Goal: Information Seeking & Learning: Learn about a topic

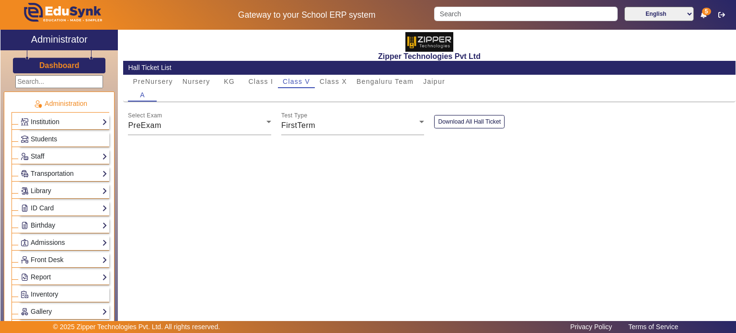
scroll to position [329, 0]
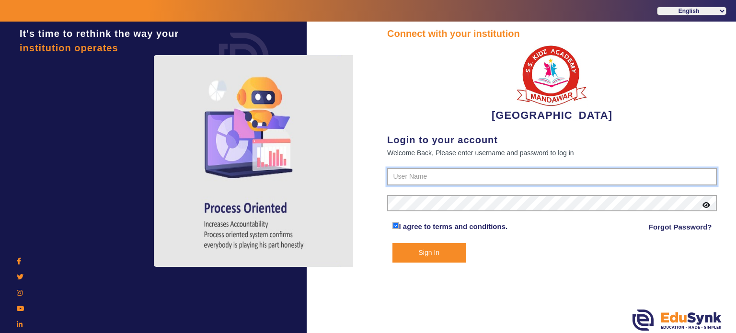
click at [406, 175] on input "text" at bounding box center [552, 176] width 330 height 17
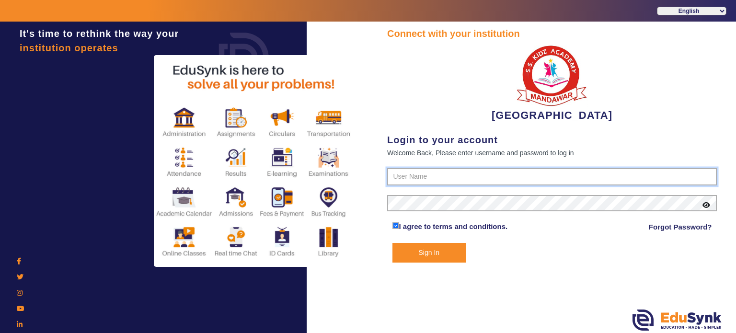
type input "9928895959"
click at [392, 243] on button "Sign In" at bounding box center [429, 253] width 74 height 20
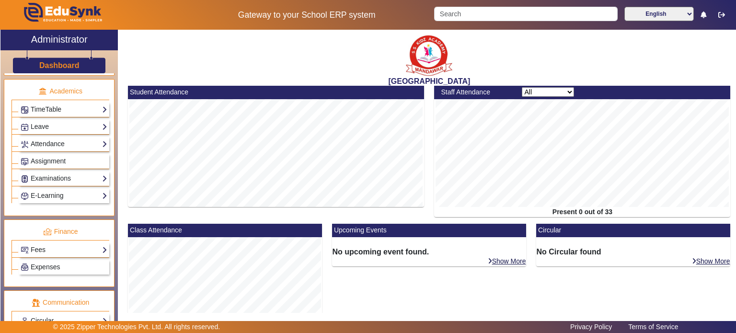
scroll to position [442, 0]
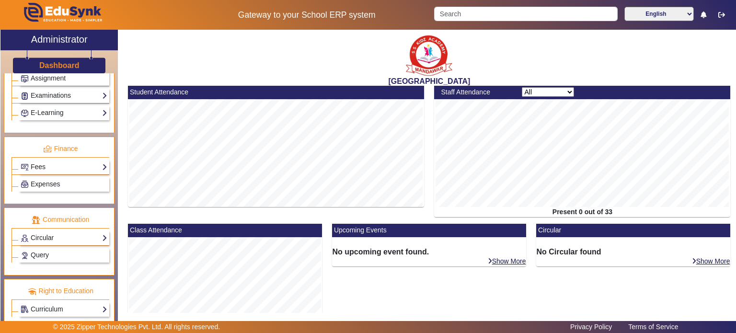
click at [59, 164] on link "Fees" at bounding box center [64, 166] width 87 height 11
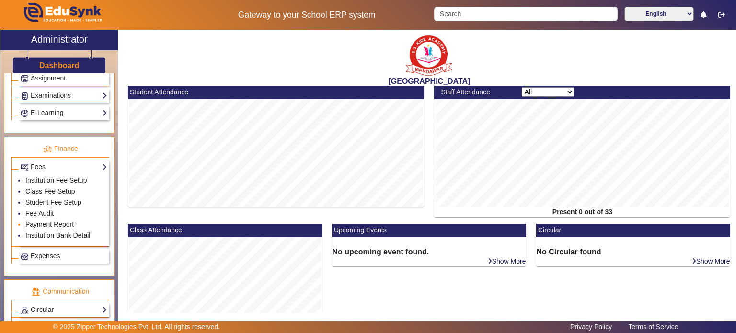
click at [56, 221] on link "Payment Report" at bounding box center [49, 224] width 48 height 8
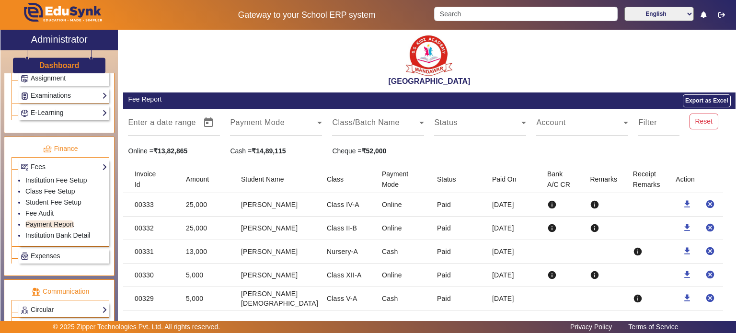
click at [216, 203] on mat-cell "25,000" at bounding box center [205, 204] width 55 height 23
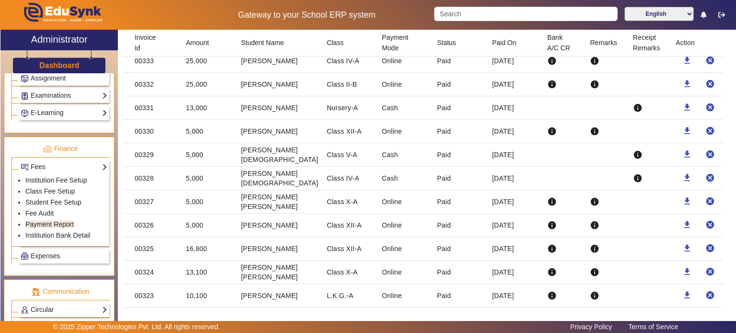
scroll to position [145, 0]
click at [270, 243] on mat-cell "[PERSON_NAME]" at bounding box center [276, 247] width 86 height 23
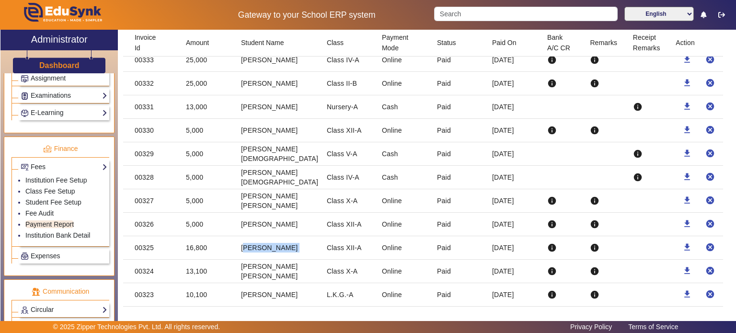
click at [270, 243] on mat-cell "[PERSON_NAME]" at bounding box center [276, 247] width 86 height 23
copy mat-cell "[PERSON_NAME]"
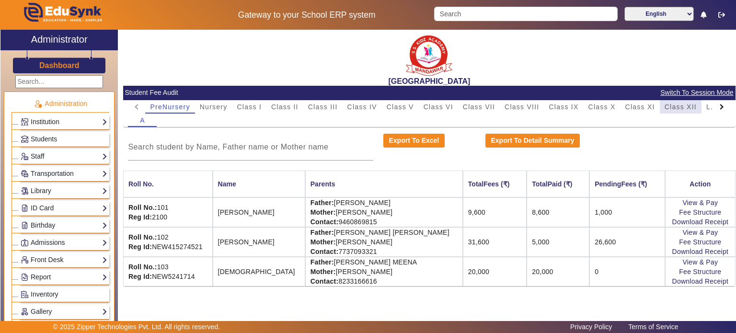
click at [681, 105] on span "Class XII" at bounding box center [680, 106] width 32 height 7
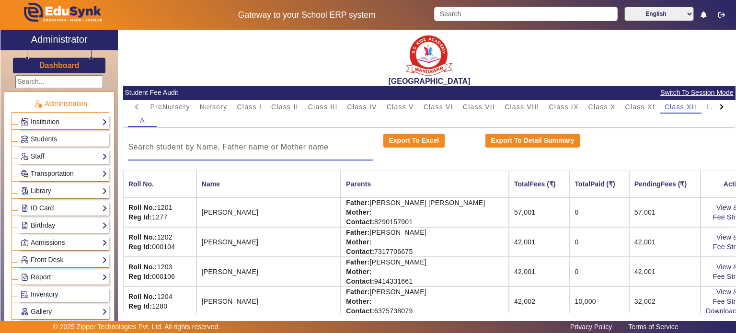
click at [291, 150] on input at bounding box center [250, 146] width 245 height 11
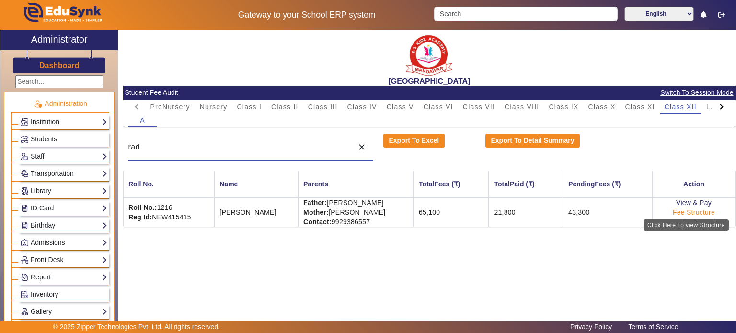
type input "rad"
click at [704, 213] on link "Fee Structure" at bounding box center [694, 212] width 42 height 8
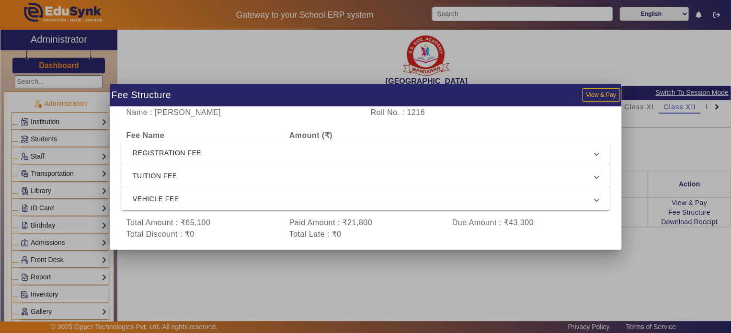
click at [453, 157] on span "REGISTRATION FEE" at bounding box center [364, 152] width 462 height 11
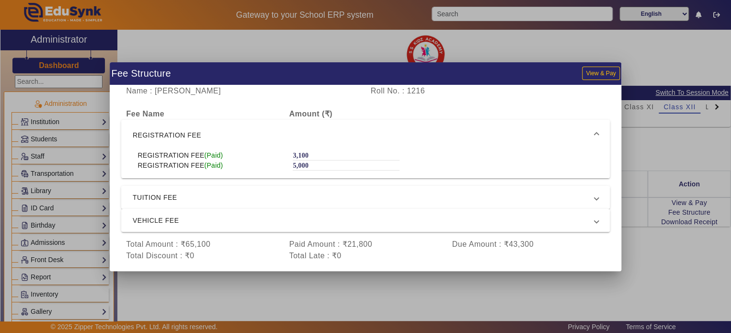
click at [445, 196] on span "TUITION FEE" at bounding box center [364, 197] width 462 height 11
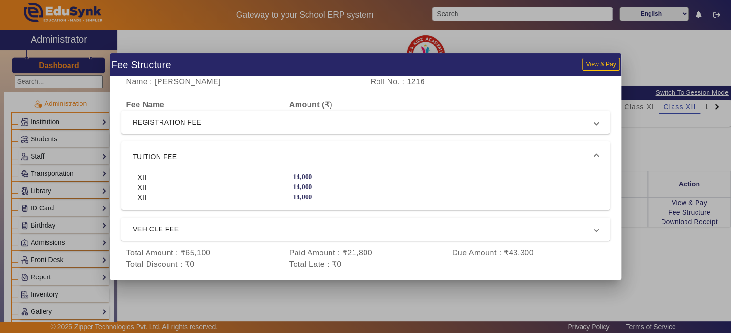
click at [445, 231] on span "VEHICLE FEE" at bounding box center [364, 228] width 462 height 11
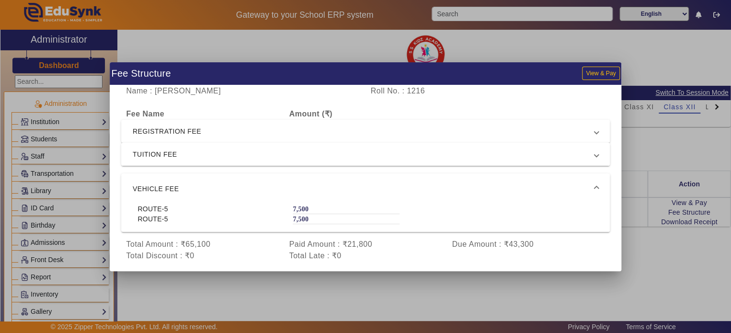
click at [422, 158] on span "TUITION FEE" at bounding box center [364, 153] width 462 height 11
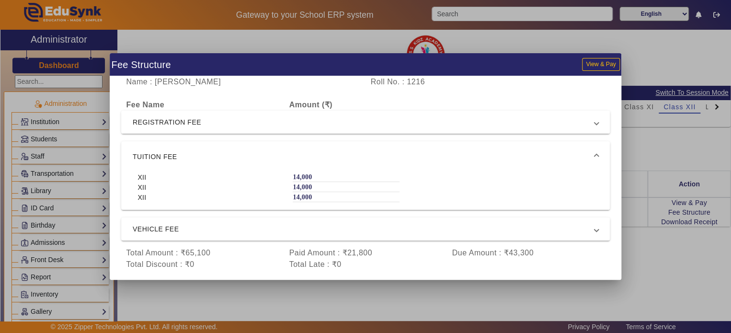
click at [407, 131] on mat-expansion-panel-header "REGISTRATION FEE" at bounding box center [365, 122] width 489 height 23
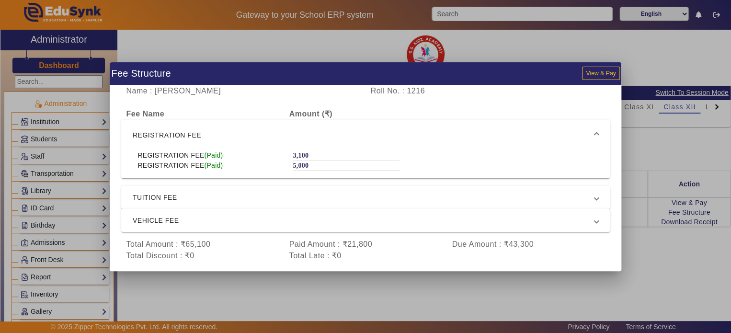
click at [648, 270] on div at bounding box center [365, 166] width 731 height 333
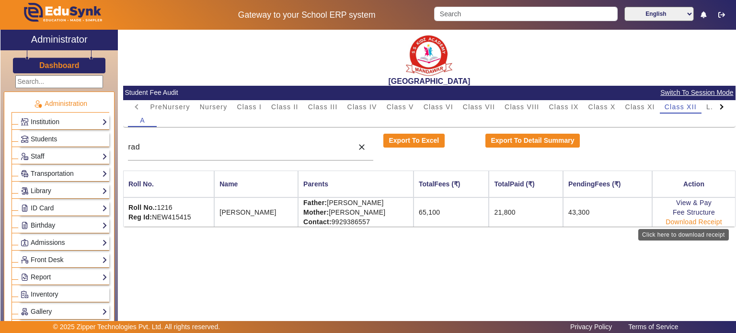
click at [689, 221] on link "Download Receipt" at bounding box center [693, 222] width 57 height 8
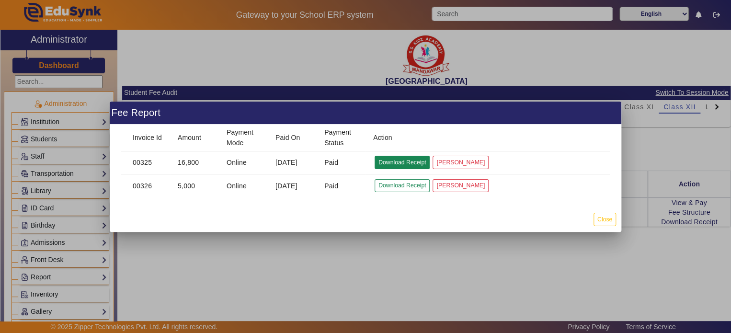
click at [390, 162] on button "Download Receipt" at bounding box center [402, 162] width 55 height 13
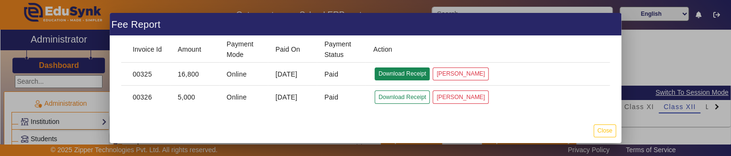
click at [377, 72] on button "Download Receipt" at bounding box center [402, 74] width 55 height 13
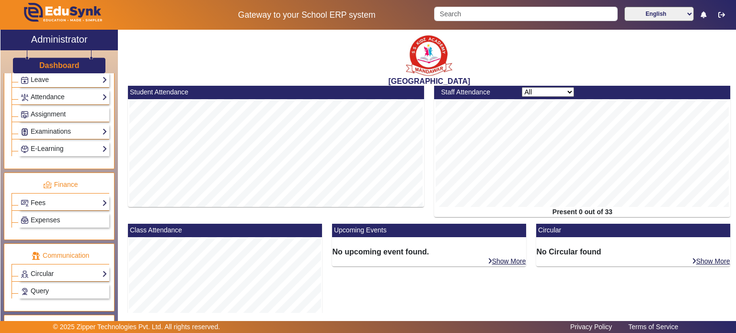
scroll to position [407, 0]
click at [58, 196] on link "Fees" at bounding box center [64, 201] width 87 height 11
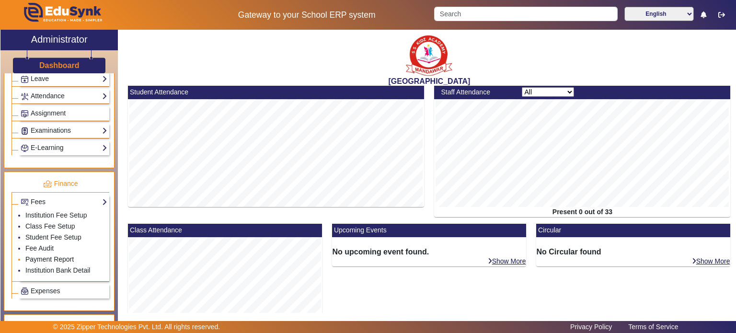
click at [48, 256] on link "Payment Report" at bounding box center [49, 259] width 48 height 8
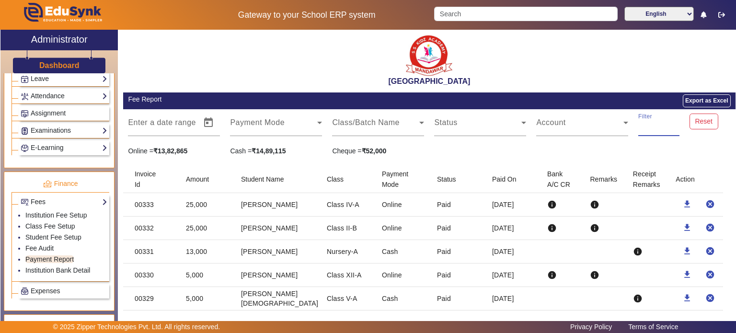
click at [639, 128] on input "Filter" at bounding box center [658, 126] width 41 height 11
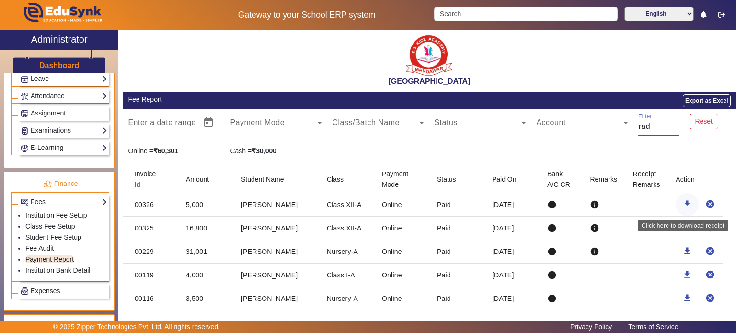
type input "rad"
click at [686, 205] on mat-icon "download" at bounding box center [687, 204] width 10 height 10
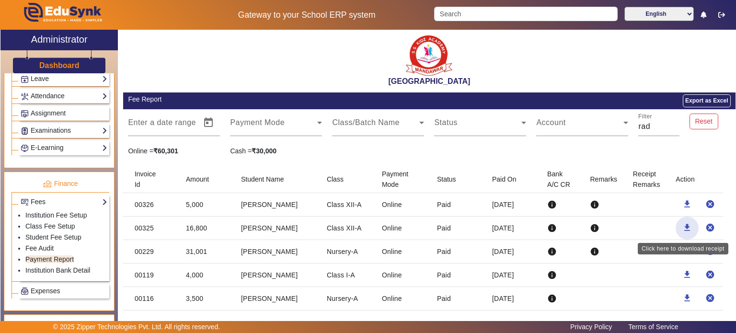
click at [684, 231] on mat-icon "download" at bounding box center [687, 228] width 10 height 10
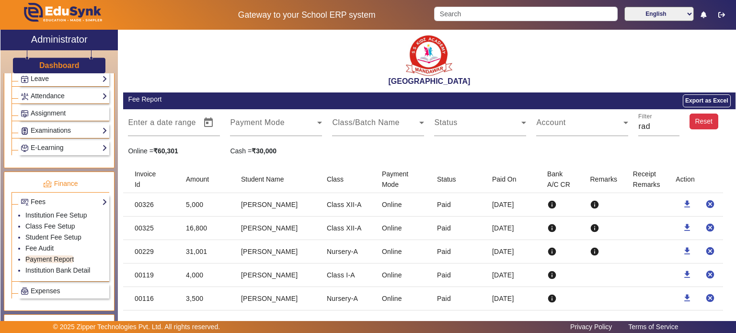
click at [696, 118] on button "Reset" at bounding box center [703, 122] width 29 height 16
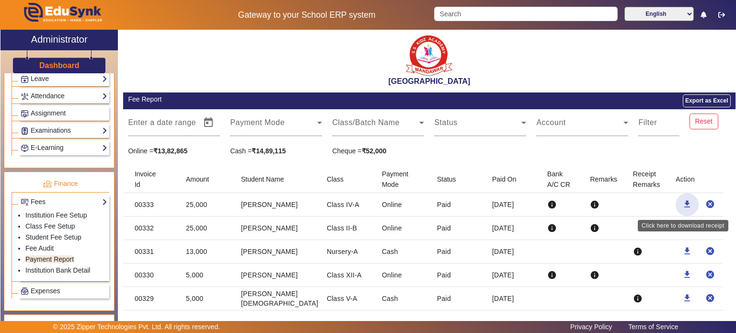
click at [677, 205] on span "button" at bounding box center [686, 204] width 23 height 23
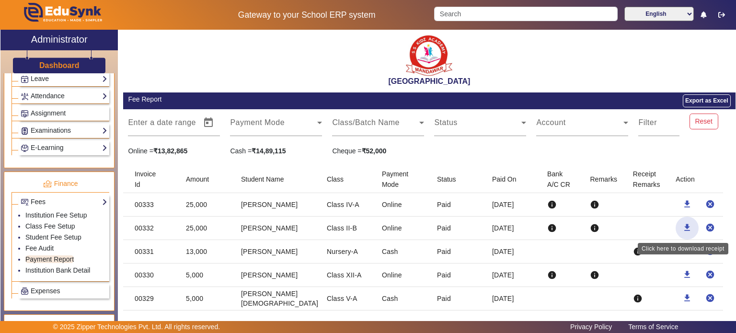
click at [682, 225] on mat-icon "download" at bounding box center [687, 228] width 10 height 10
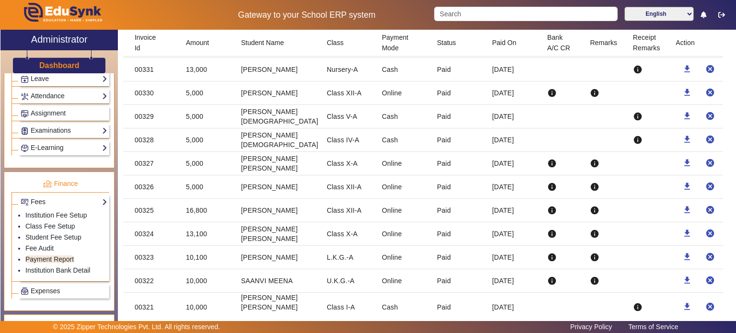
scroll to position [182, 0]
click at [682, 234] on mat-icon "download" at bounding box center [687, 233] width 10 height 10
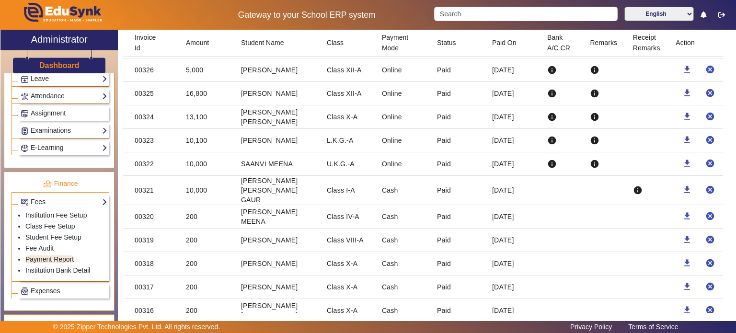
scroll to position [335, 0]
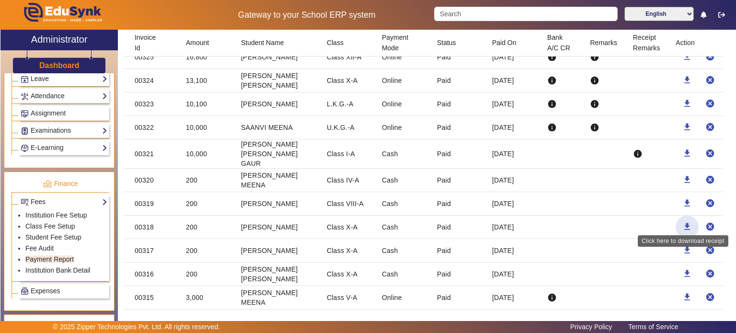
click at [684, 223] on mat-icon "download" at bounding box center [687, 227] width 10 height 10
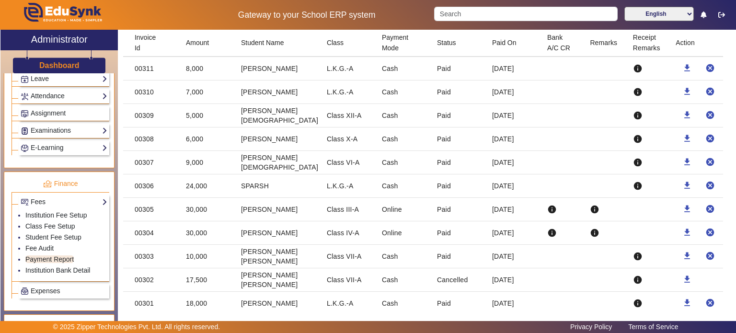
scroll to position [659, 0]
click at [684, 274] on mat-icon "download" at bounding box center [687, 279] width 10 height 10
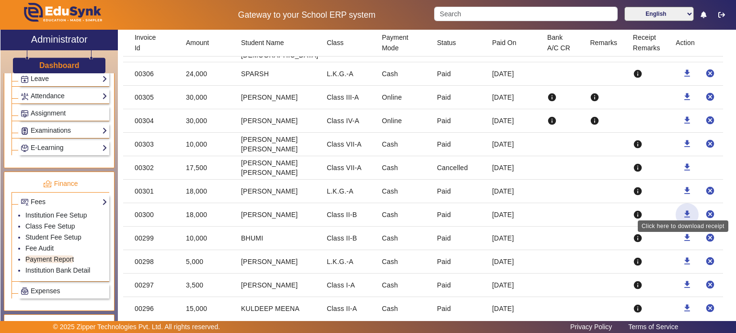
click at [682, 209] on mat-icon "download" at bounding box center [687, 214] width 10 height 10
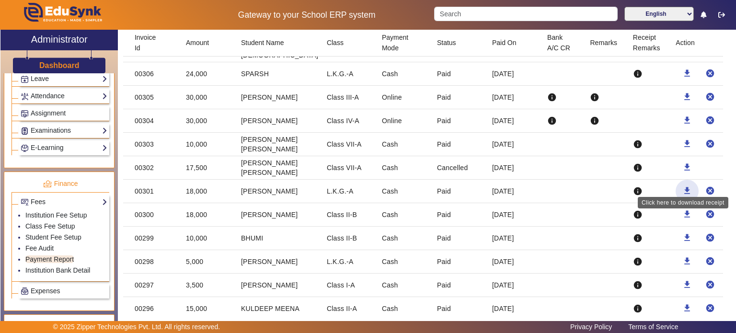
click at [682, 186] on mat-icon "download" at bounding box center [687, 191] width 10 height 10
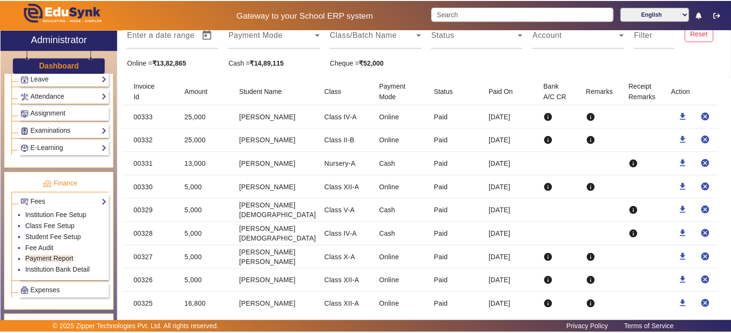
scroll to position [88, 0]
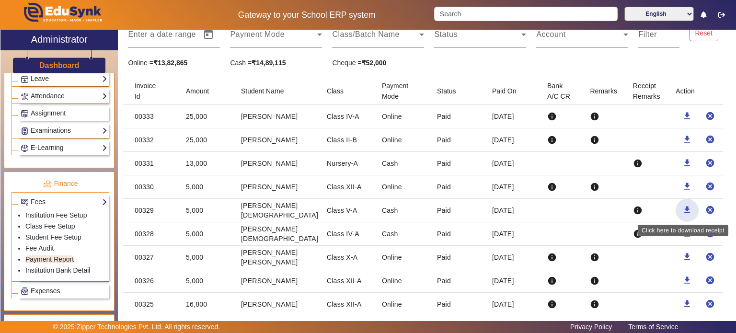
click at [682, 210] on mat-icon "download" at bounding box center [687, 210] width 10 height 10
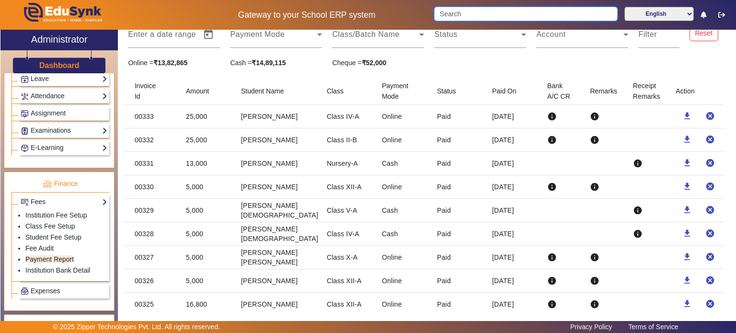
click at [447, 18] on input "Search" at bounding box center [525, 14] width 183 height 14
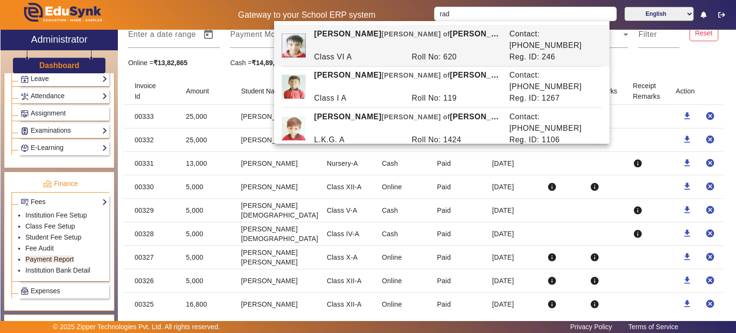
click at [417, 175] on div "Roll No: 1216" at bounding box center [456, 180] width 98 height 11
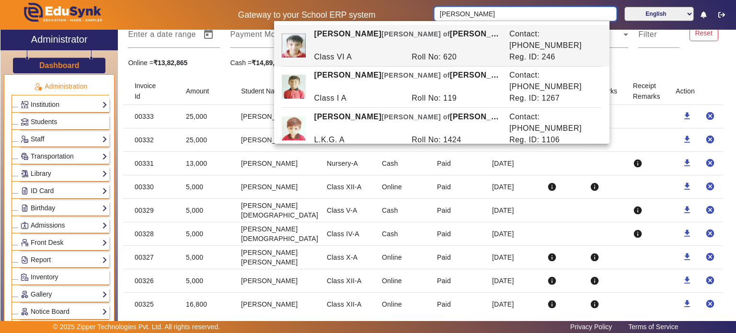
scroll to position [0, 0]
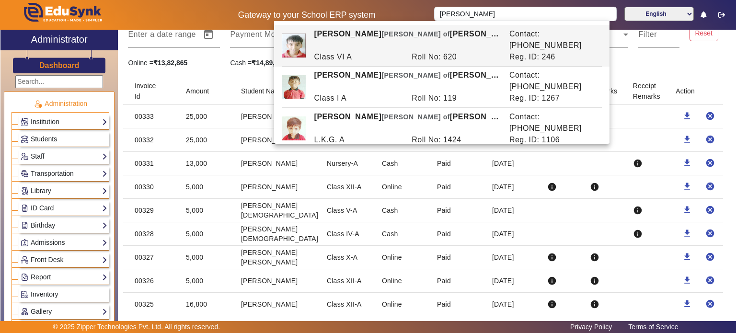
click at [61, 141] on link "Students" at bounding box center [64, 139] width 87 height 11
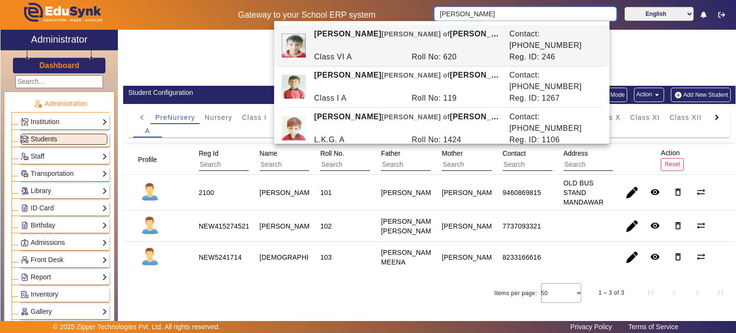
click at [479, 15] on input "[PERSON_NAME]" at bounding box center [525, 14] width 182 height 14
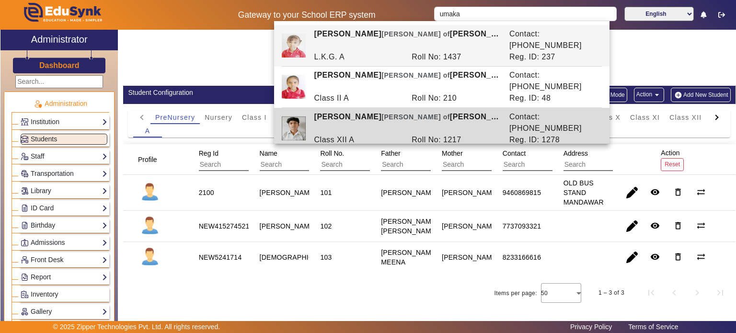
click at [432, 134] on div "Roll No: 1217" at bounding box center [456, 139] width 98 height 11
type input "[PERSON_NAME]"
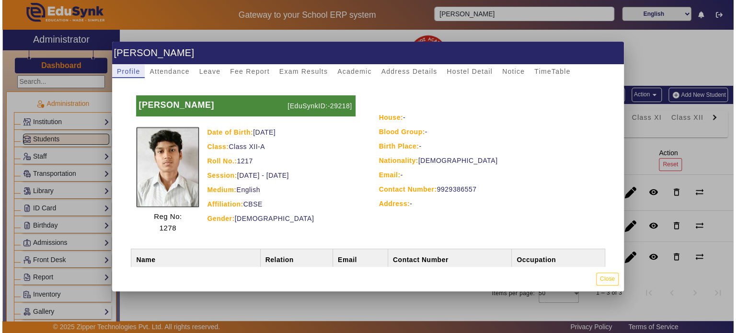
scroll to position [42, 0]
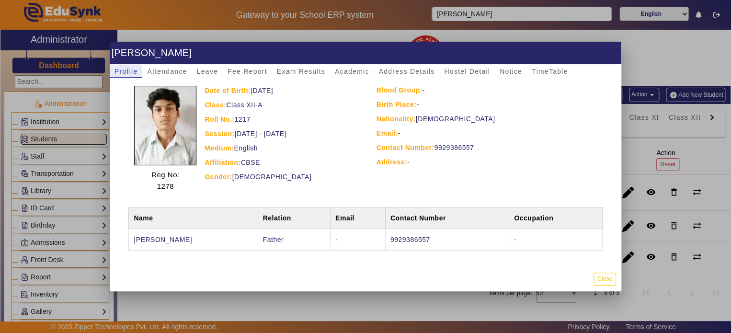
click at [446, 149] on div "Contact Number: 9929386557" at bounding box center [487, 147] width 223 height 11
copy div "9929386557"
click at [604, 280] on button "Close" at bounding box center [604, 279] width 23 height 13
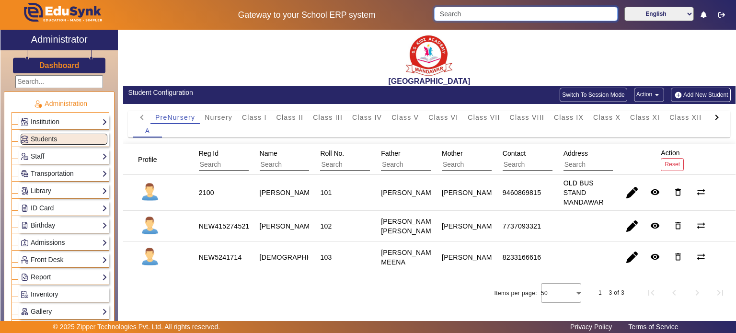
paste input "9929386557"
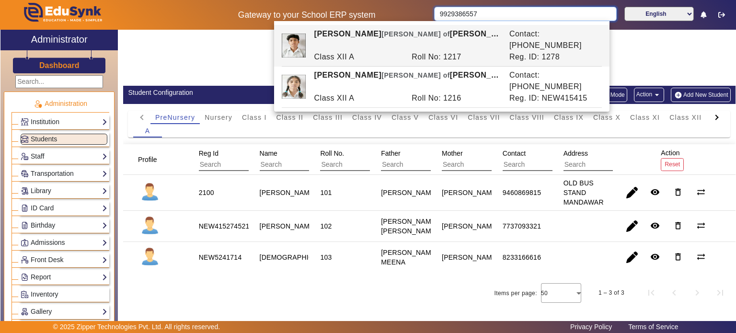
type input "9929386557"
drag, startPoint x: 416, startPoint y: 38, endPoint x: 211, endPoint y: 68, distance: 207.2
click at [211, 68] on div "[GEOGRAPHIC_DATA]" at bounding box center [429, 58] width 612 height 56
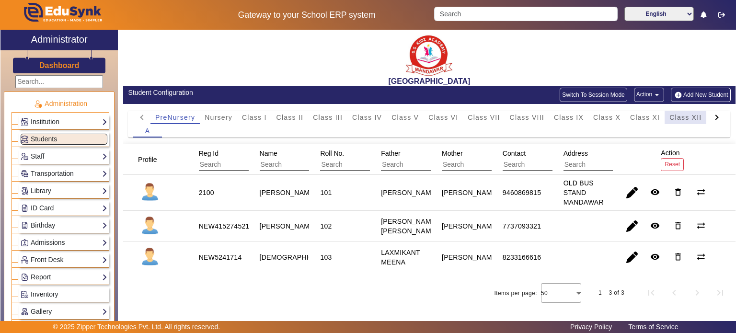
click at [679, 117] on span "Class XII" at bounding box center [685, 117] width 32 height 7
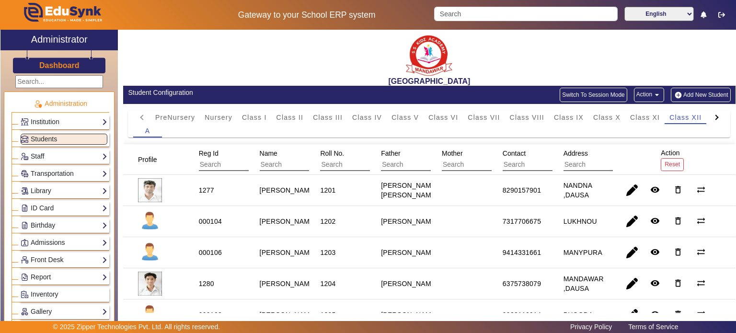
click at [514, 164] on input "text" at bounding box center [545, 165] width 86 height 12
paste input "9929386557"
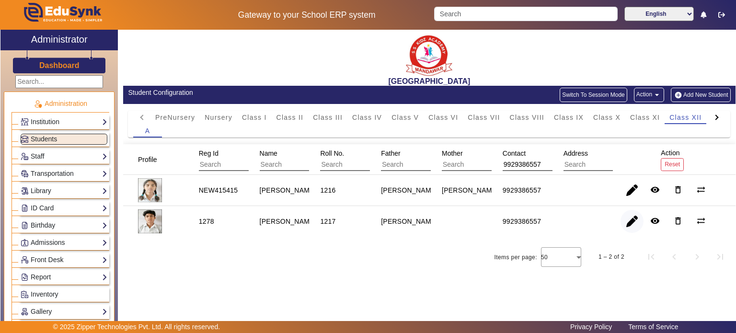
type input "9929386557"
click at [627, 225] on span "button" at bounding box center [631, 221] width 23 height 23
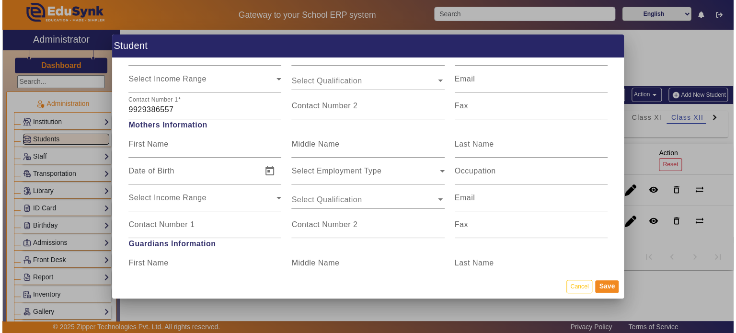
scroll to position [850, 0]
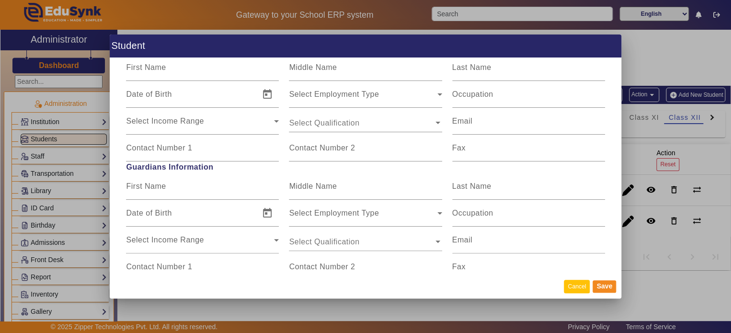
click at [583, 285] on button "Cancel" at bounding box center [577, 286] width 26 height 13
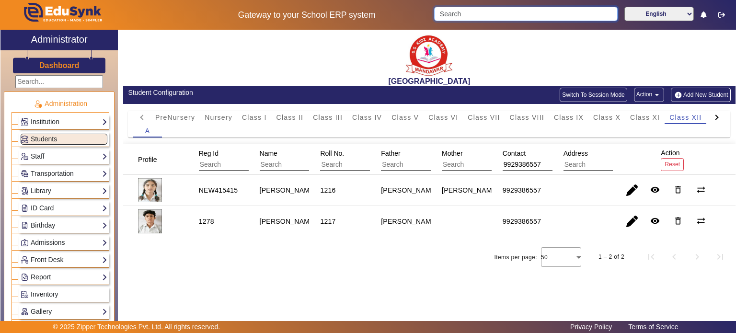
click at [492, 19] on input "Search" at bounding box center [525, 14] width 183 height 14
paste input "9929386557"
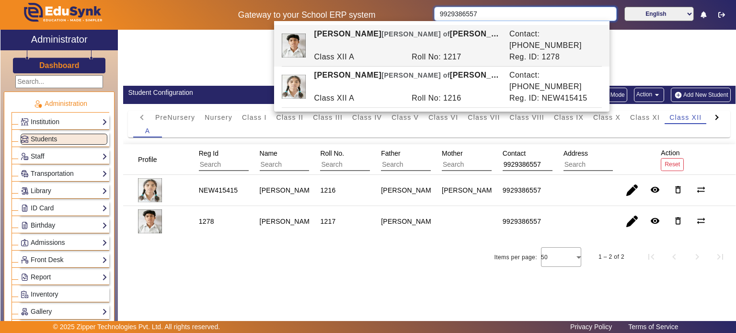
type input "9929386557"
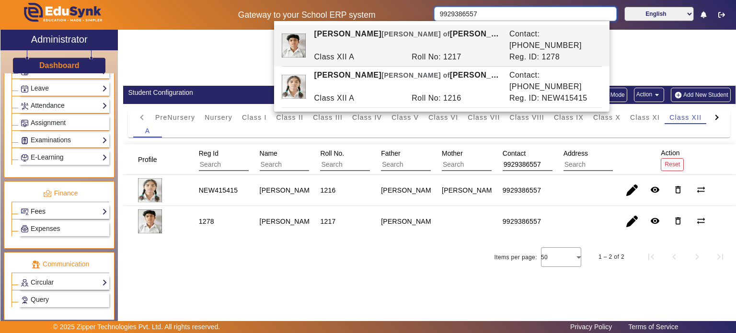
scroll to position [398, 0]
click at [61, 207] on link "Fees" at bounding box center [64, 210] width 87 height 11
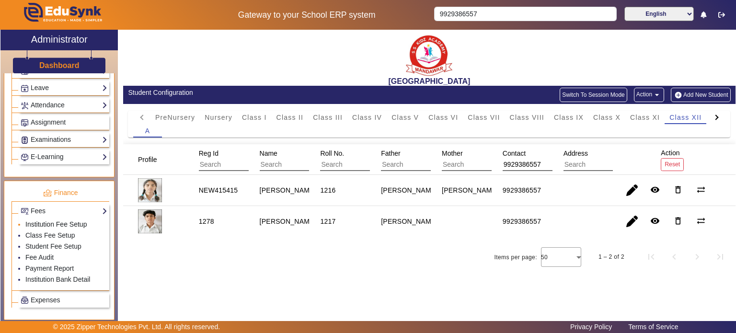
click at [60, 220] on link "Institution Fee Setup" at bounding box center [55, 224] width 61 height 8
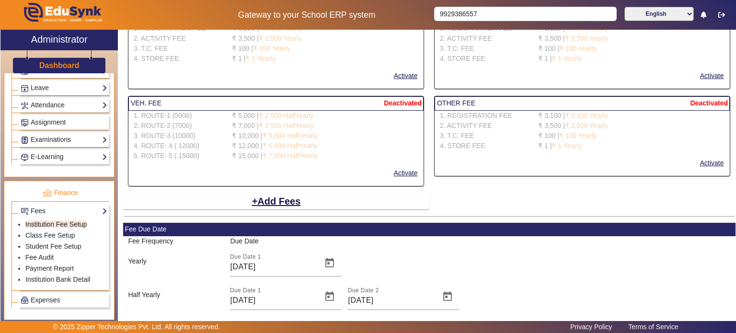
scroll to position [539, 0]
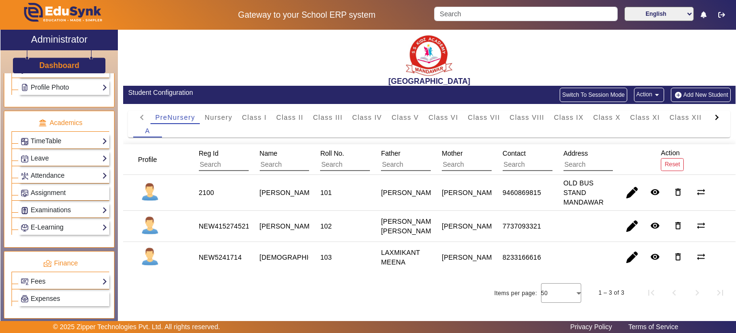
scroll to position [329, 0]
click at [57, 275] on link "Fees" at bounding box center [64, 280] width 87 height 11
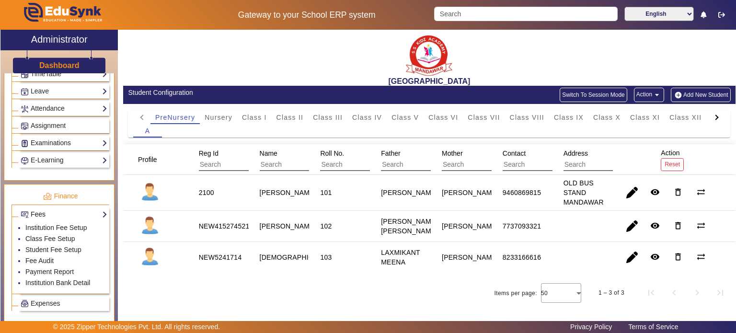
scroll to position [398, 0]
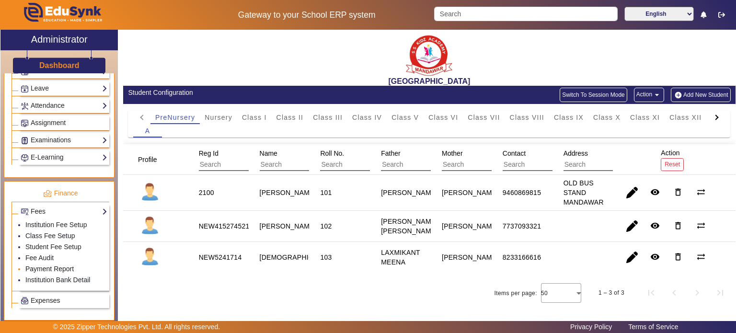
click at [54, 265] on link "Payment Report" at bounding box center [49, 269] width 48 height 8
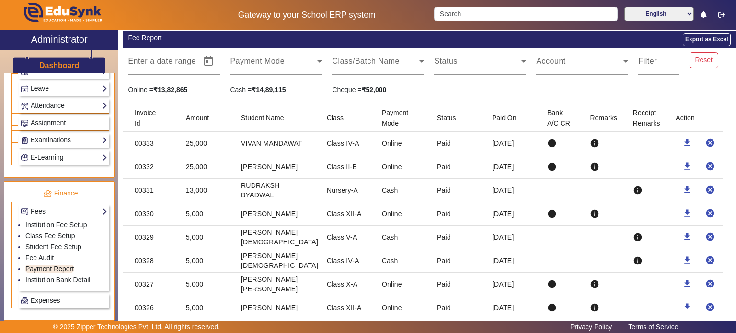
scroll to position [65, 0]
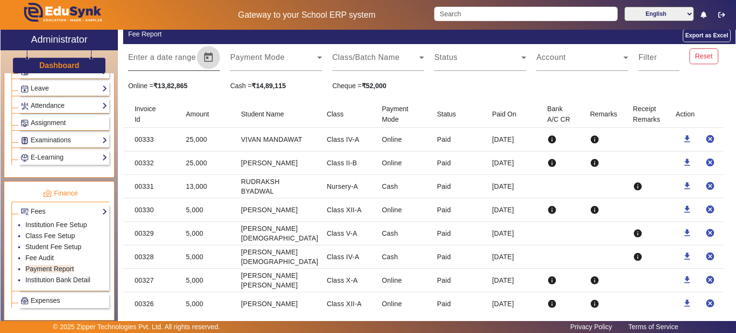
click at [213, 61] on span "Open calendar" at bounding box center [208, 57] width 23 height 23
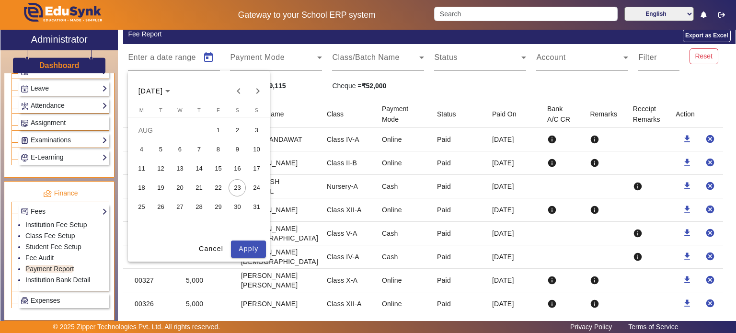
click at [218, 182] on span "22" at bounding box center [217, 187] width 17 height 17
click at [228, 185] on span "23" at bounding box center [236, 187] width 17 height 17
click at [245, 244] on span "Apply" at bounding box center [249, 249] width 20 height 10
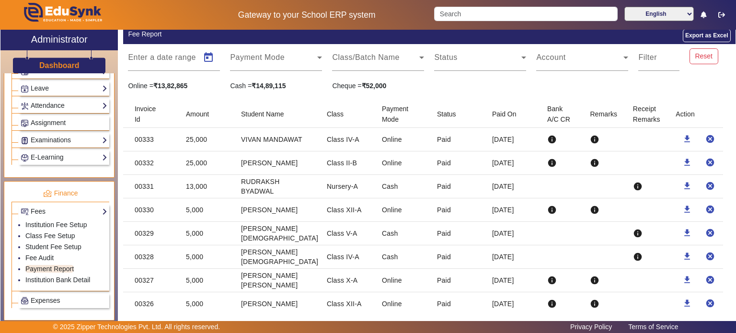
type input "[DATE]"
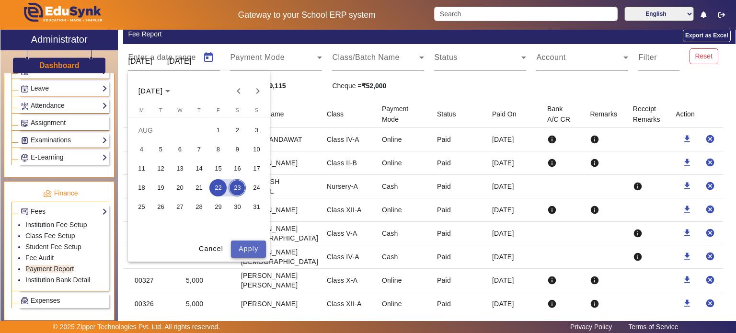
scroll to position [30, 0]
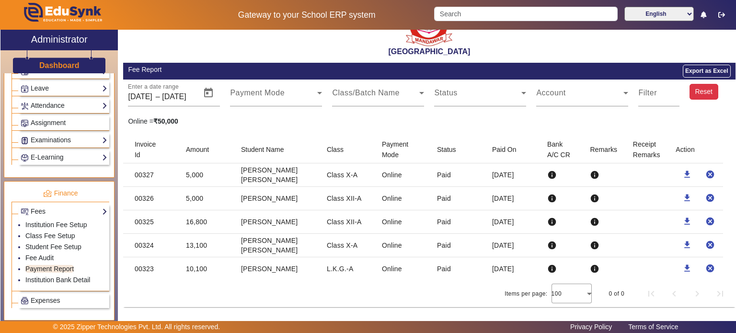
click at [705, 91] on button "Reset" at bounding box center [703, 92] width 29 height 16
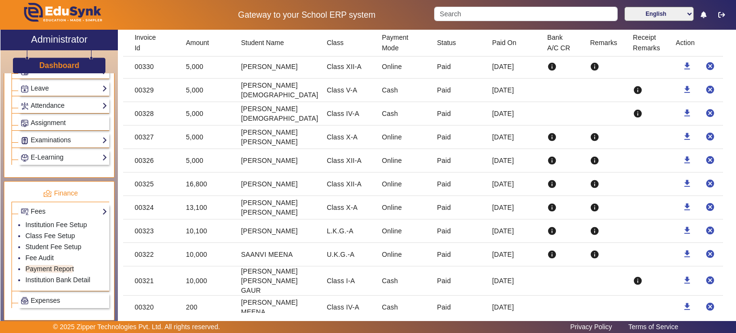
scroll to position [209, 0]
click at [494, 250] on mat-cell "[DATE]" at bounding box center [511, 253] width 55 height 23
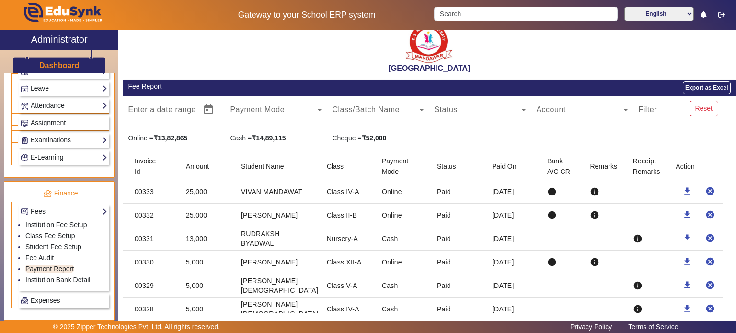
scroll to position [0, 0]
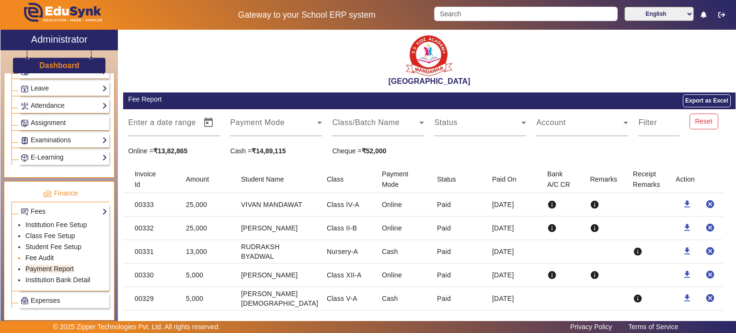
click at [49, 254] on link "Fee Audit" at bounding box center [39, 258] width 28 height 8
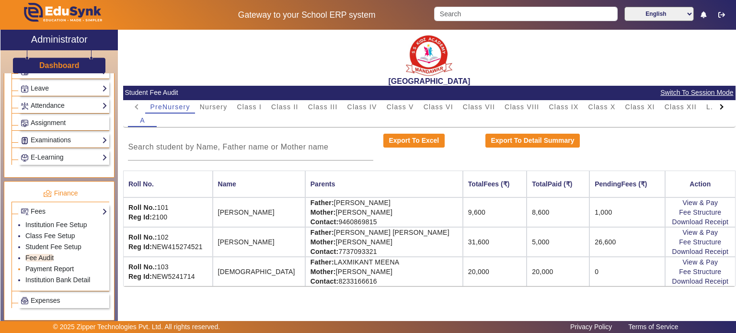
click at [62, 265] on link "Payment Report" at bounding box center [49, 269] width 48 height 8
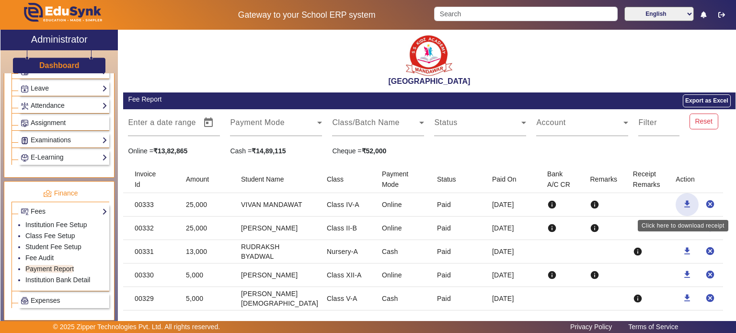
click at [682, 200] on mat-icon "download" at bounding box center [687, 204] width 10 height 10
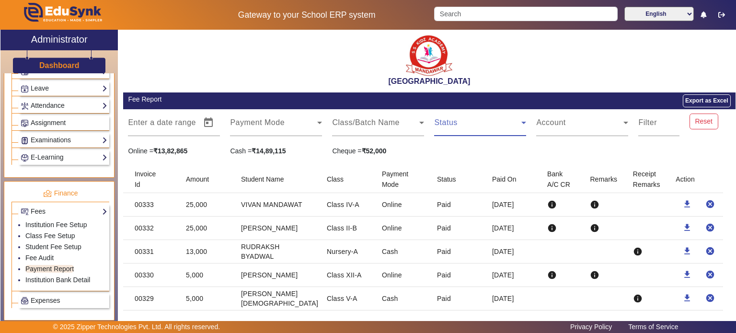
click at [460, 130] on span at bounding box center [477, 126] width 87 height 11
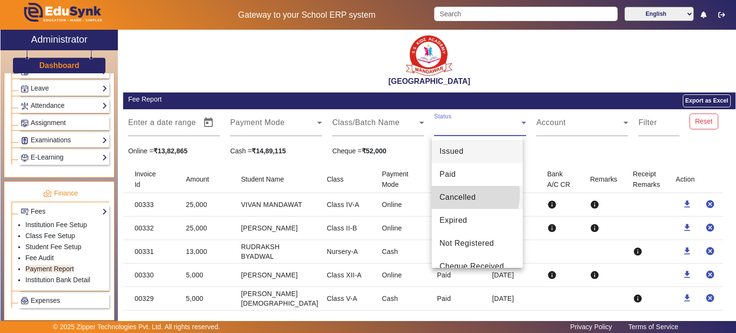
click at [463, 194] on span "Cancelled" at bounding box center [457, 197] width 36 height 11
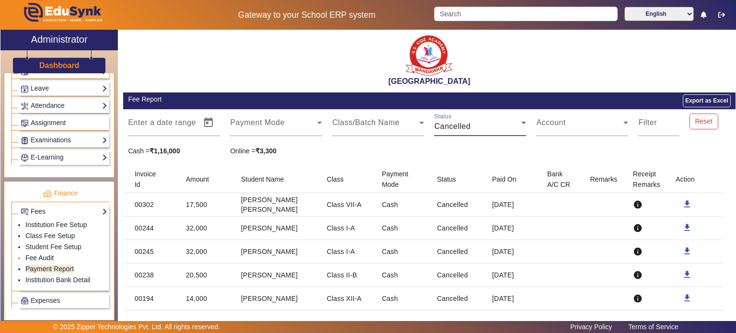
click at [50, 254] on link "Fee Audit" at bounding box center [39, 258] width 28 height 8
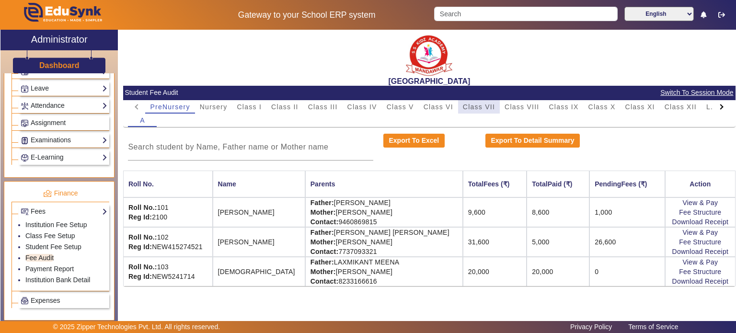
click at [484, 108] on span "Class VII" at bounding box center [479, 106] width 32 height 7
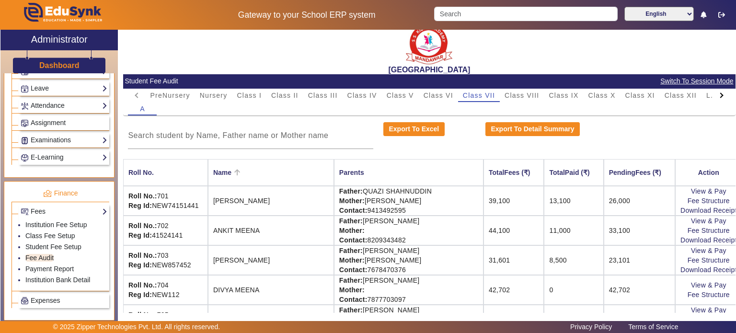
scroll to position [11, 0]
click at [266, 132] on input at bounding box center [250, 135] width 245 height 11
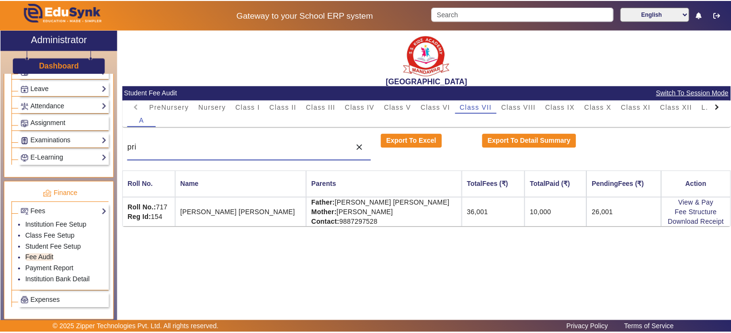
scroll to position [0, 0]
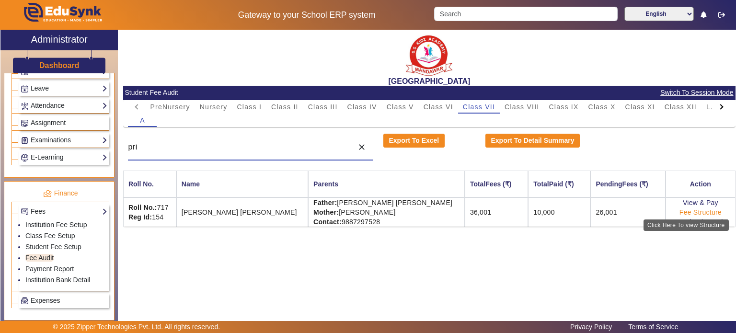
type input "pri"
click at [684, 215] on link "Fee Structure" at bounding box center [700, 212] width 42 height 8
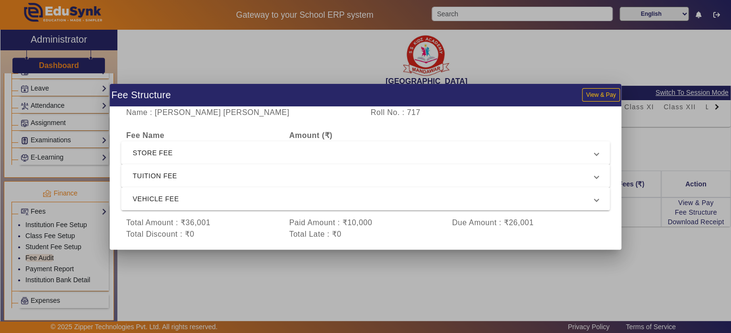
click at [659, 233] on div at bounding box center [365, 166] width 731 height 333
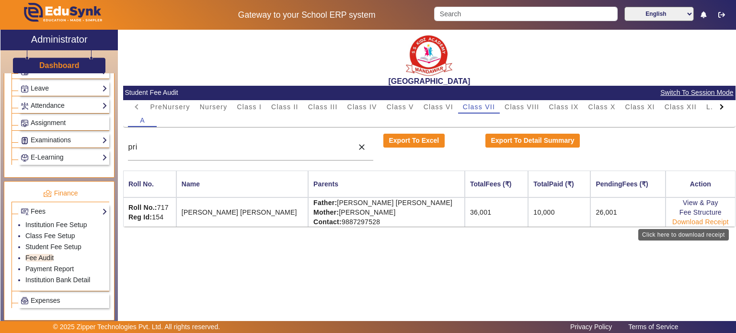
click at [686, 222] on link "Download Receipt" at bounding box center [700, 222] width 57 height 8
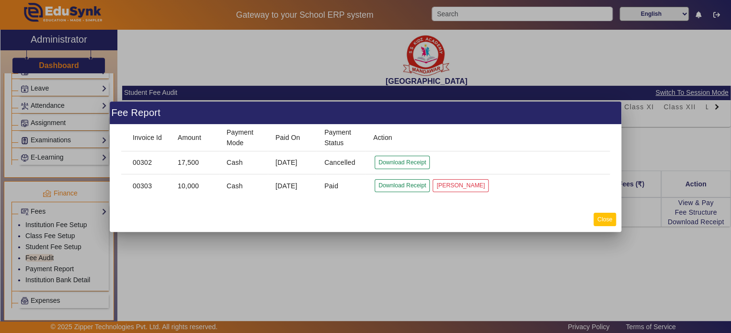
click at [601, 223] on button "Close" at bounding box center [604, 219] width 23 height 13
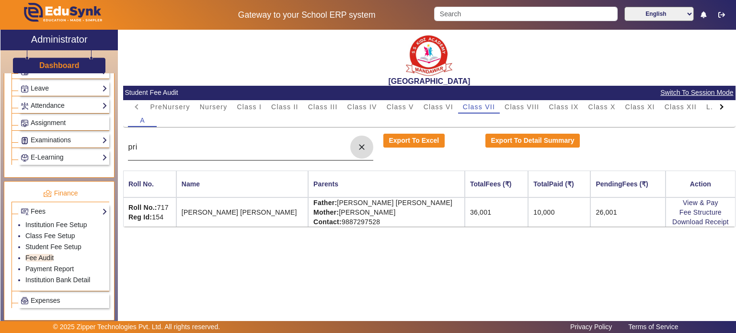
click at [356, 149] on span at bounding box center [361, 147] width 23 height 23
click at [348, 149] on input at bounding box center [238, 146] width 220 height 11
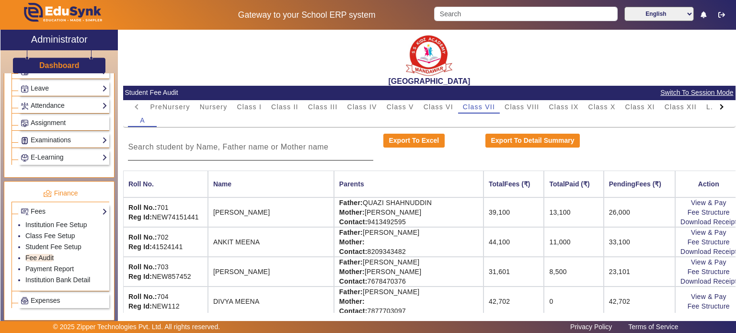
click at [663, 95] on span "Switch To Session Mode" at bounding box center [697, 92] width 74 height 11
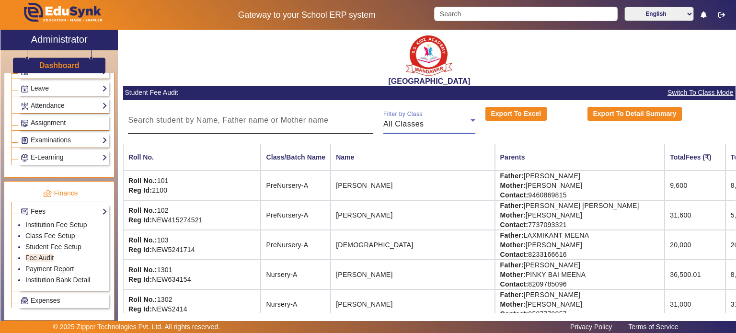
click at [422, 124] on span "All Classes" at bounding box center [403, 124] width 41 height 8
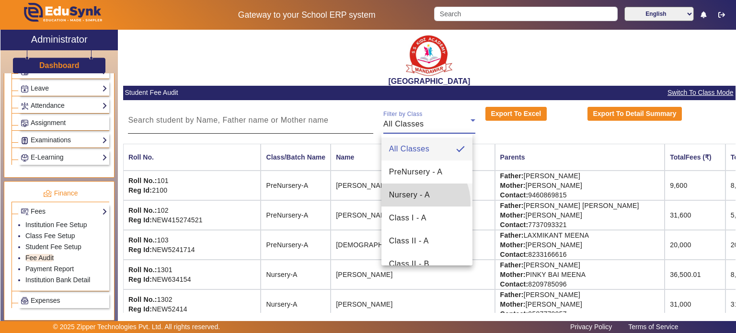
click at [413, 203] on mat-option "Nursery - A" at bounding box center [426, 194] width 91 height 23
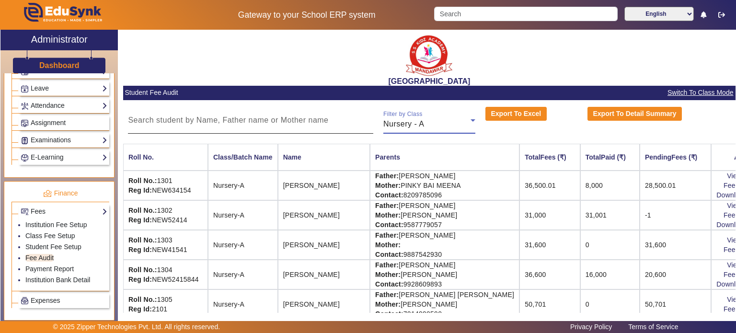
click at [408, 127] on span "Nursery - A" at bounding box center [403, 124] width 41 height 8
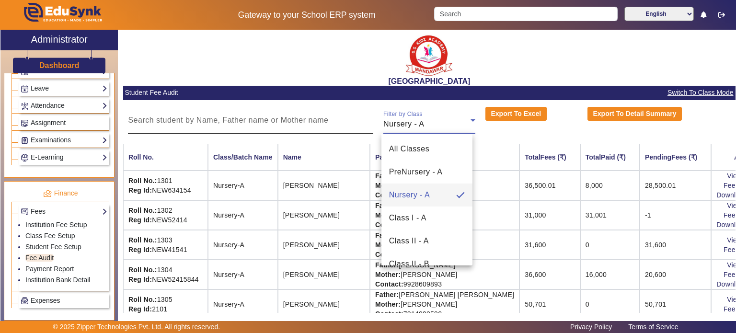
click at [506, 208] on div at bounding box center [368, 166] width 736 height 333
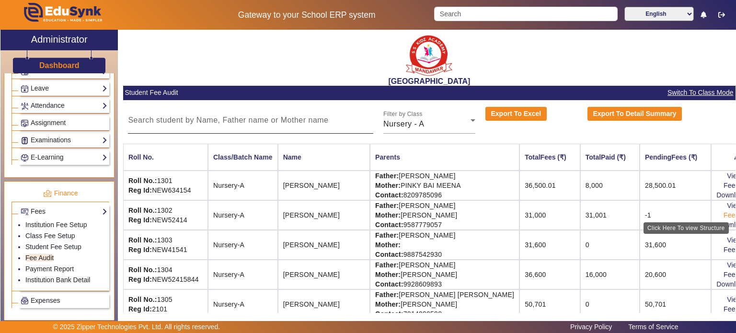
click at [723, 214] on link "Fee Structure" at bounding box center [744, 215] width 42 height 8
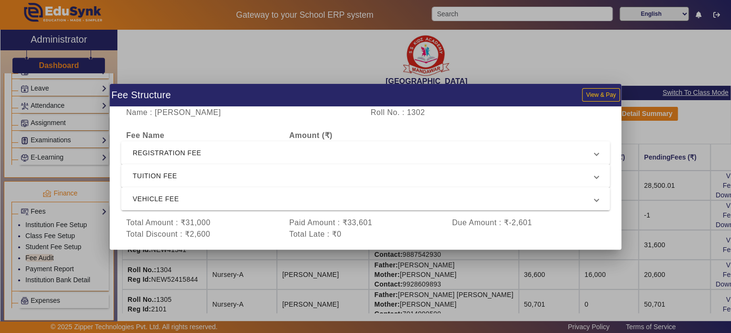
click at [456, 160] on mat-expansion-panel-header "REGISTRATION FEE" at bounding box center [365, 152] width 489 height 23
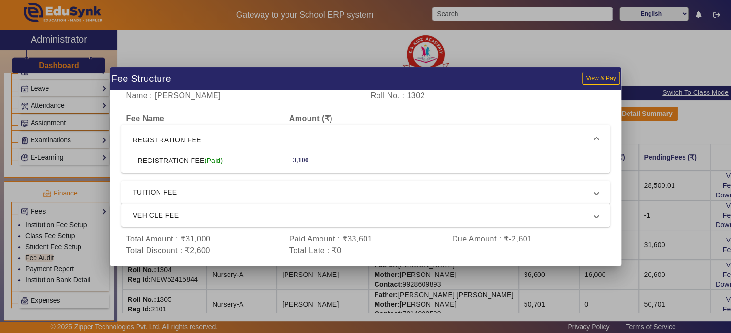
click at [456, 189] on span "TUITION FEE" at bounding box center [364, 191] width 462 height 11
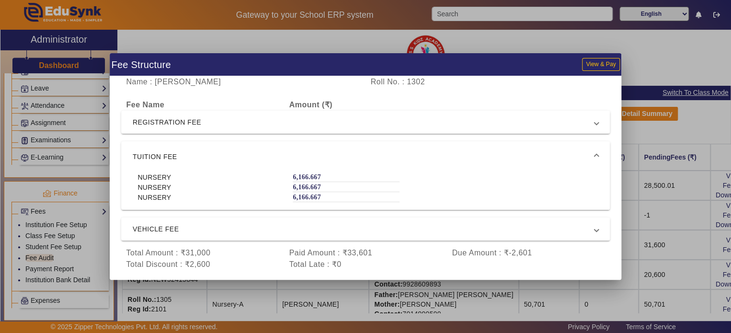
click at [455, 231] on span "VEHICLE FEE" at bounding box center [364, 228] width 462 height 11
